Goal: Navigation & Orientation: Find specific page/section

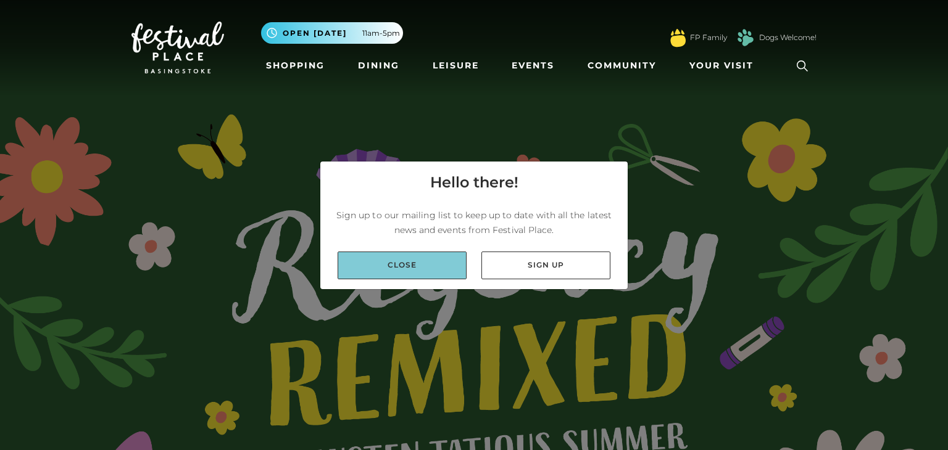
click at [410, 265] on link "Close" at bounding box center [402, 266] width 129 height 28
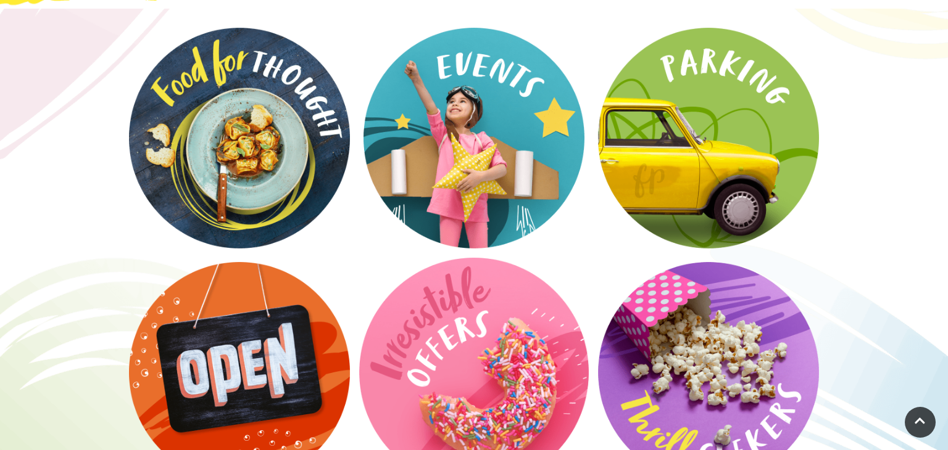
scroll to position [2046, 0]
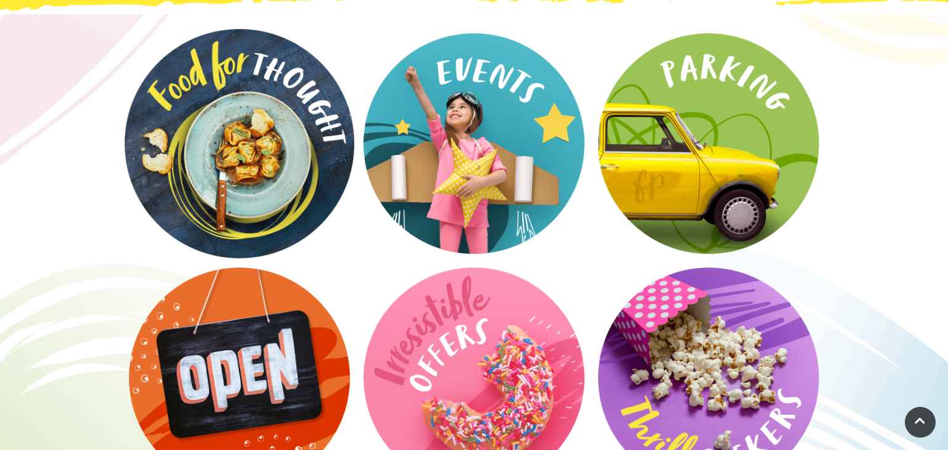
click at [257, 136] on video at bounding box center [240, 144] width 230 height 230
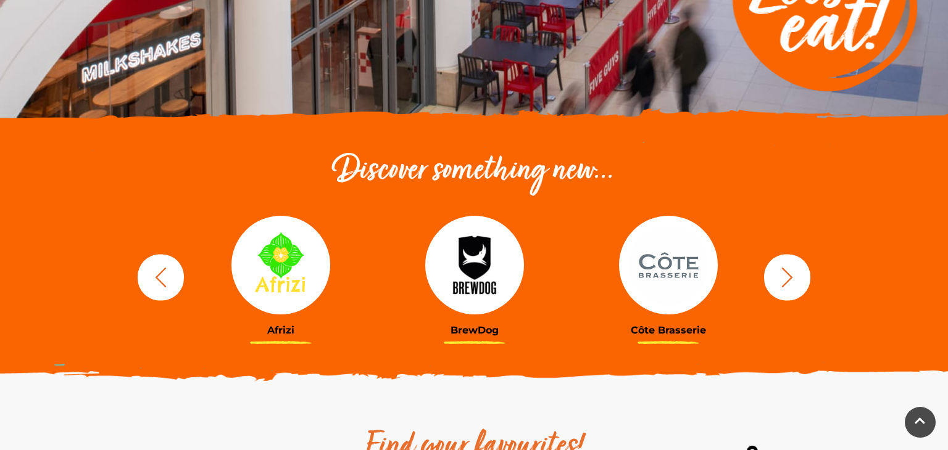
scroll to position [321, 0]
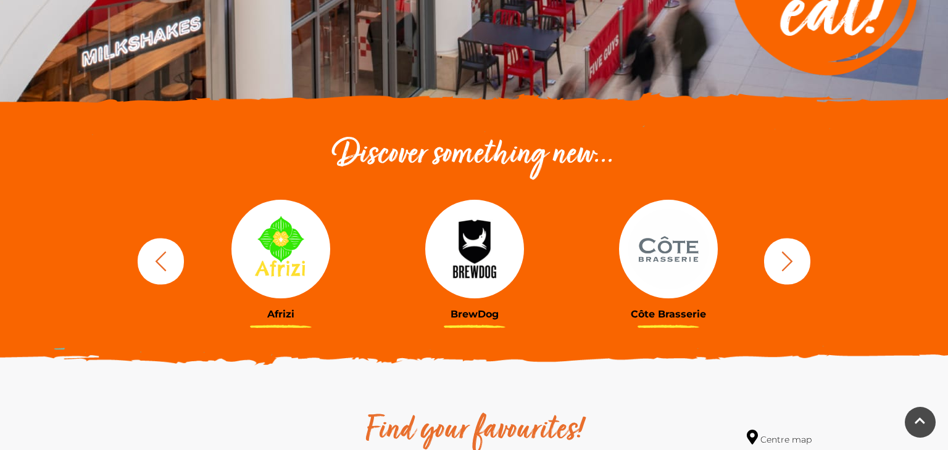
click at [458, 260] on img at bounding box center [474, 249] width 99 height 99
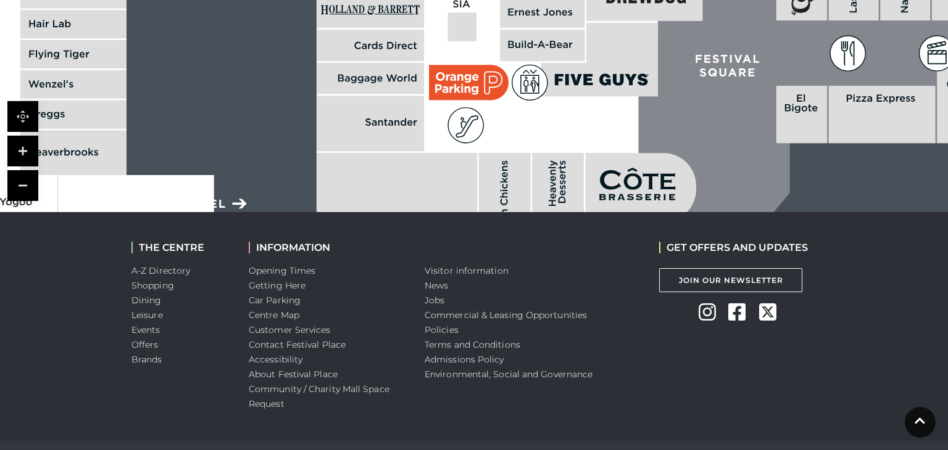
scroll to position [1035, 0]
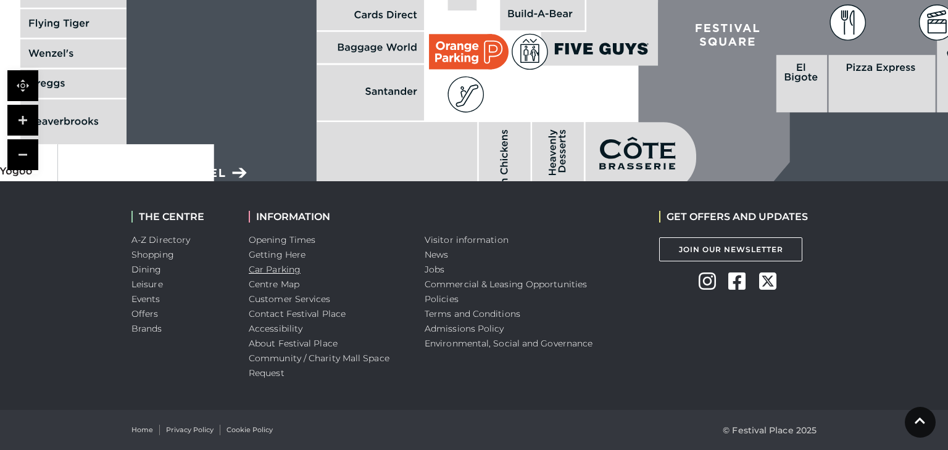
click at [286, 272] on link "Car Parking" at bounding box center [275, 269] width 52 height 11
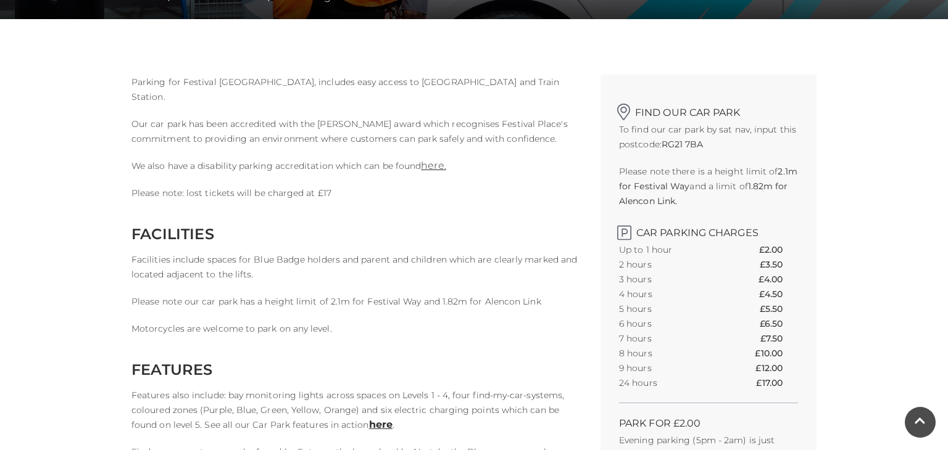
scroll to position [291, 0]
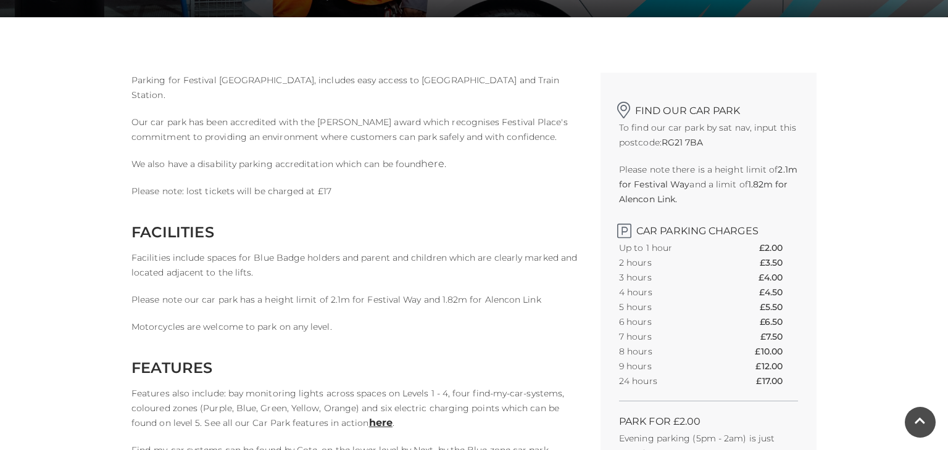
click at [428, 164] on link "here." at bounding box center [433, 164] width 25 height 12
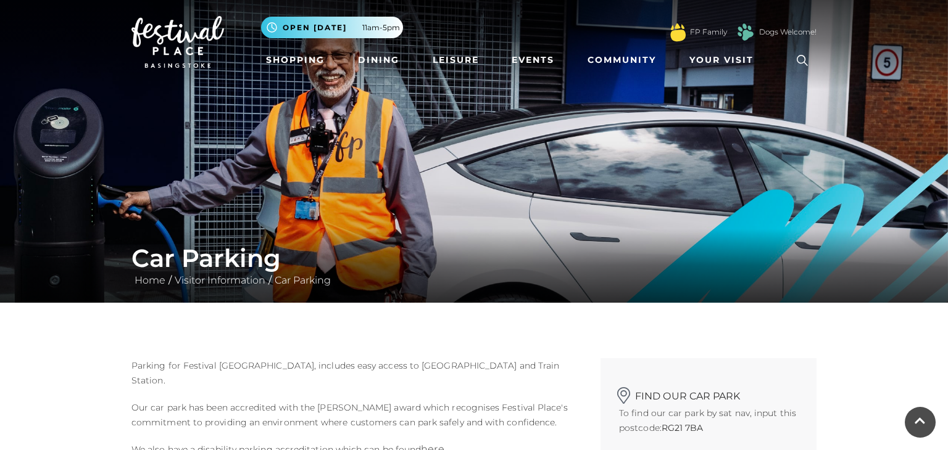
scroll to position [0, 0]
